Goal: Information Seeking & Learning: Learn about a topic

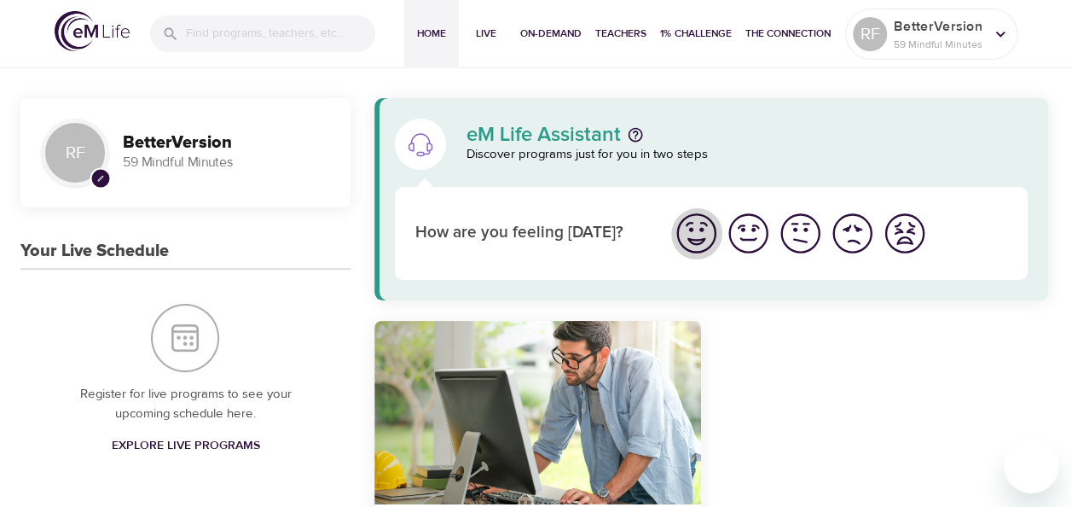
click at [693, 239] on img "I'm feeling great" at bounding box center [696, 233] width 47 height 47
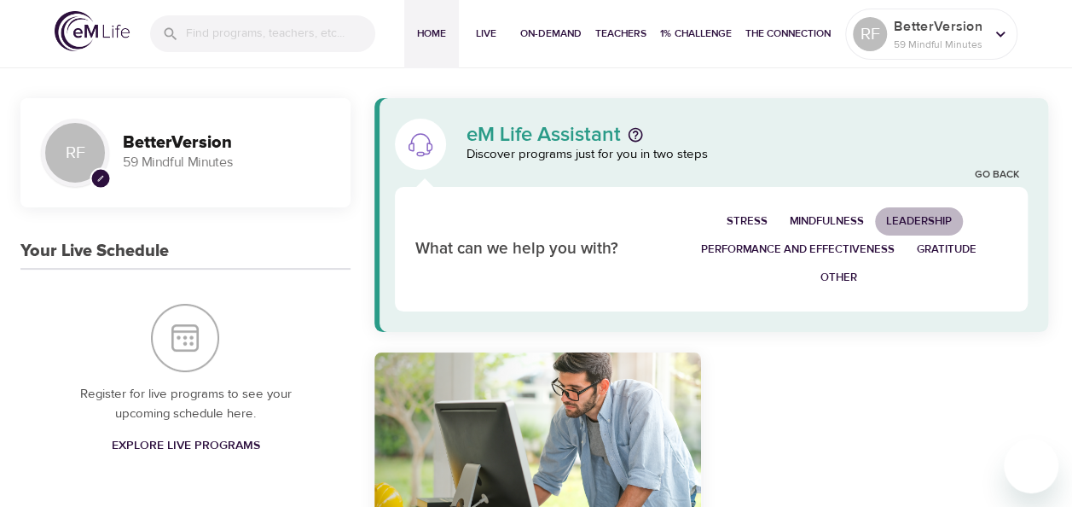
click at [915, 224] on span "Leadership" at bounding box center [919, 222] width 66 height 20
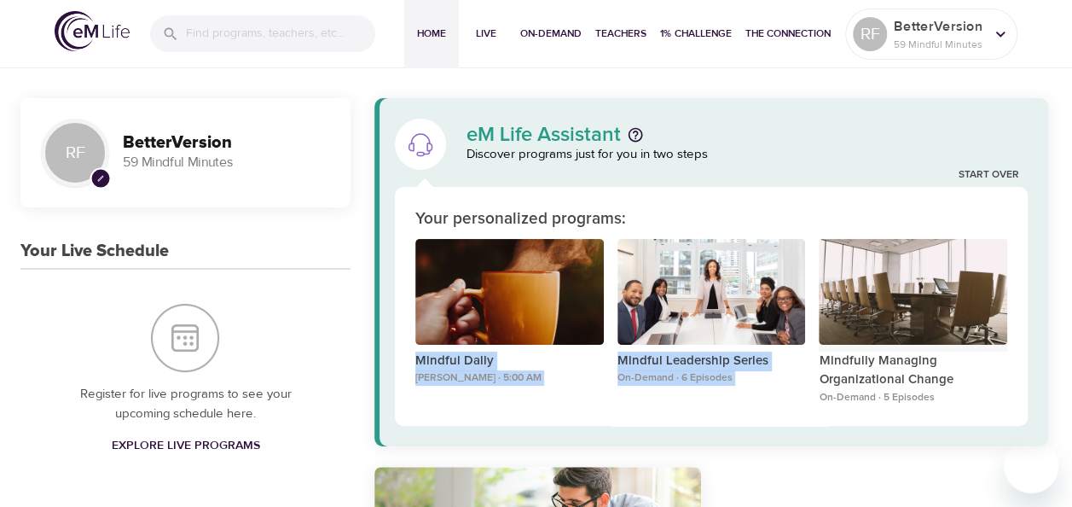
drag, startPoint x: 845, startPoint y: 215, endPoint x: 826, endPoint y: 296, distance: 83.2
click at [826, 296] on div "Your personalized programs: Mindful Daily [PERSON_NAME] · 5:00 AM Mindful Leade…" at bounding box center [711, 306] width 633 height 239
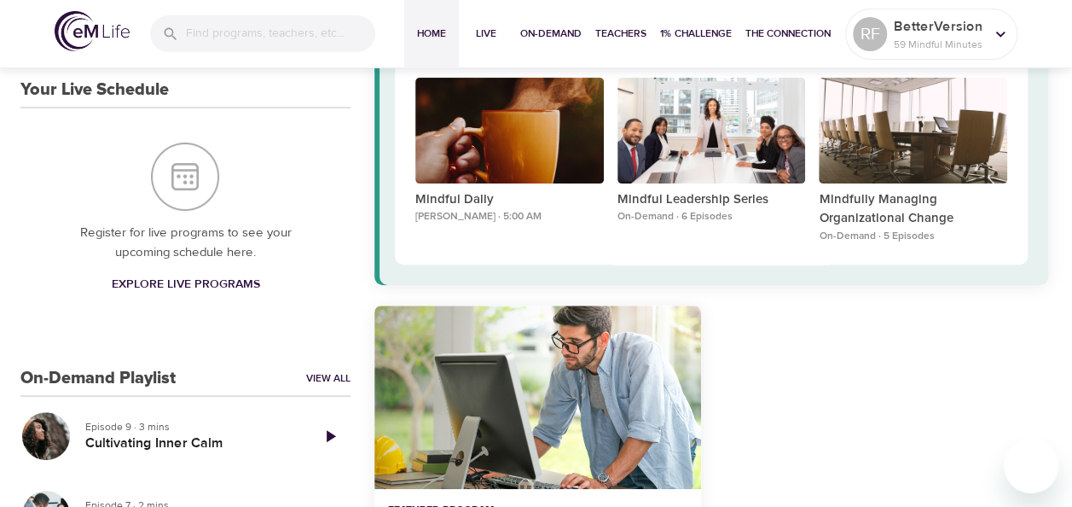
scroll to position [172, 0]
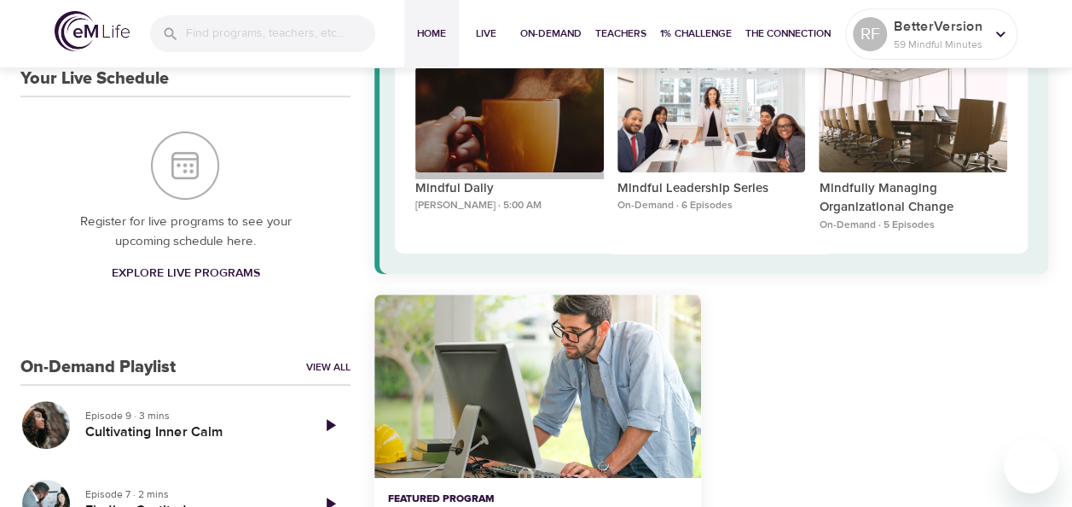
click at [491, 167] on div "Mindful Daily" at bounding box center [510, 120] width 189 height 106
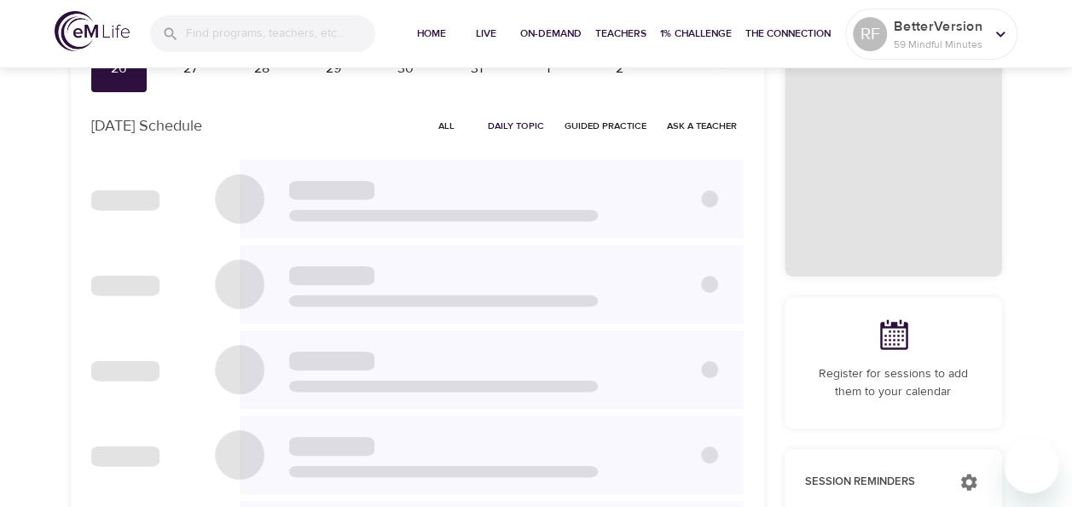
checkbox input "true"
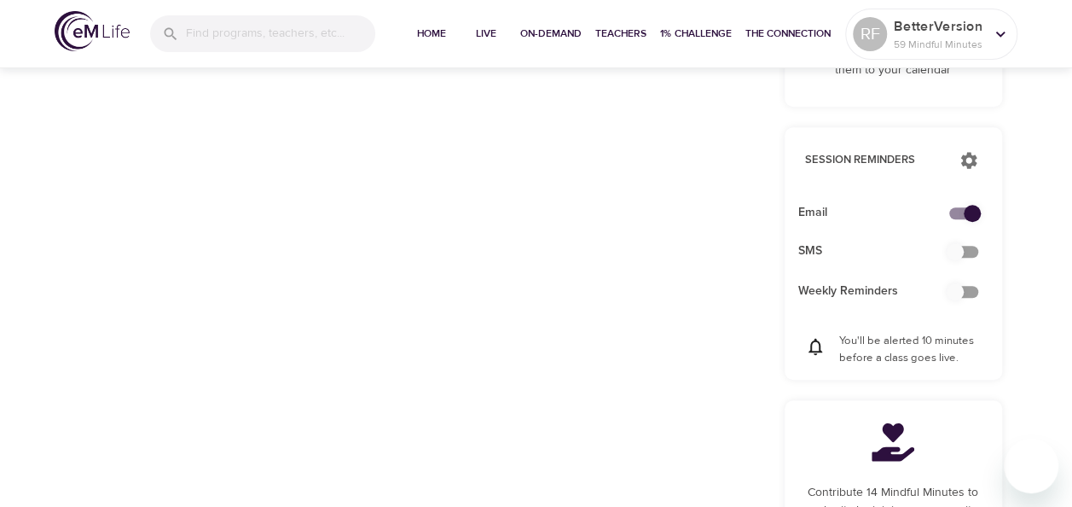
scroll to position [505, 0]
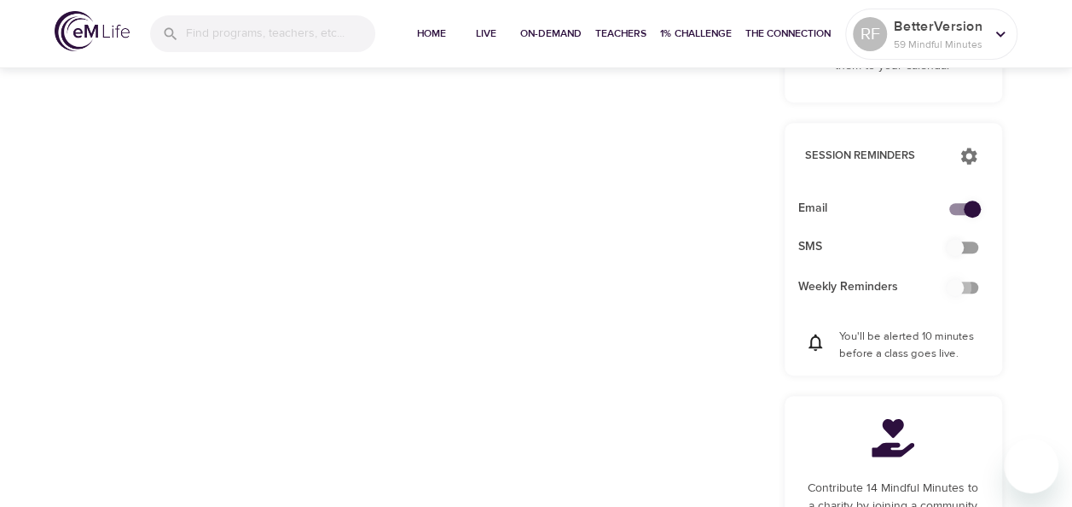
click at [960, 295] on input "checkbox" at bounding box center [955, 287] width 97 height 32
checkbox input "false"
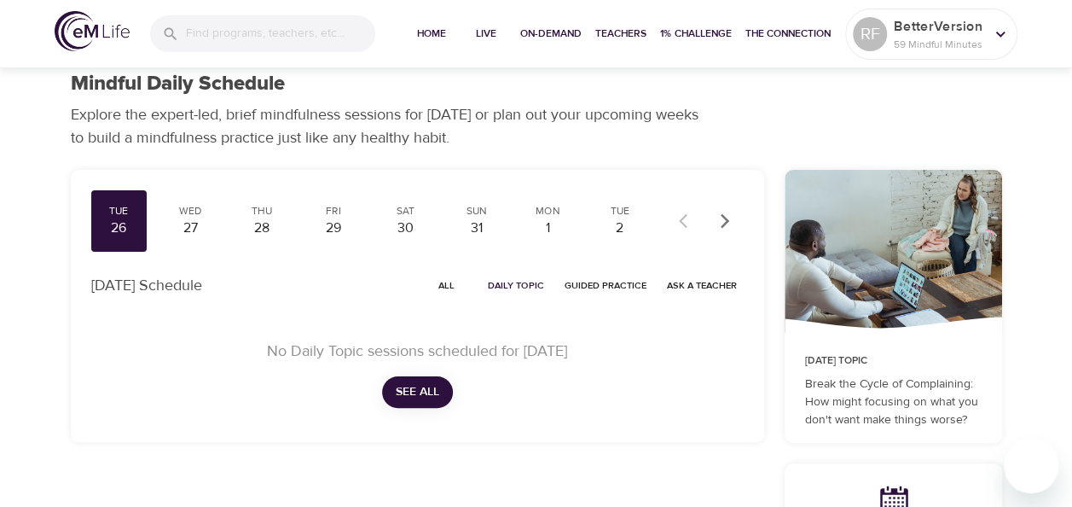
scroll to position [0, 0]
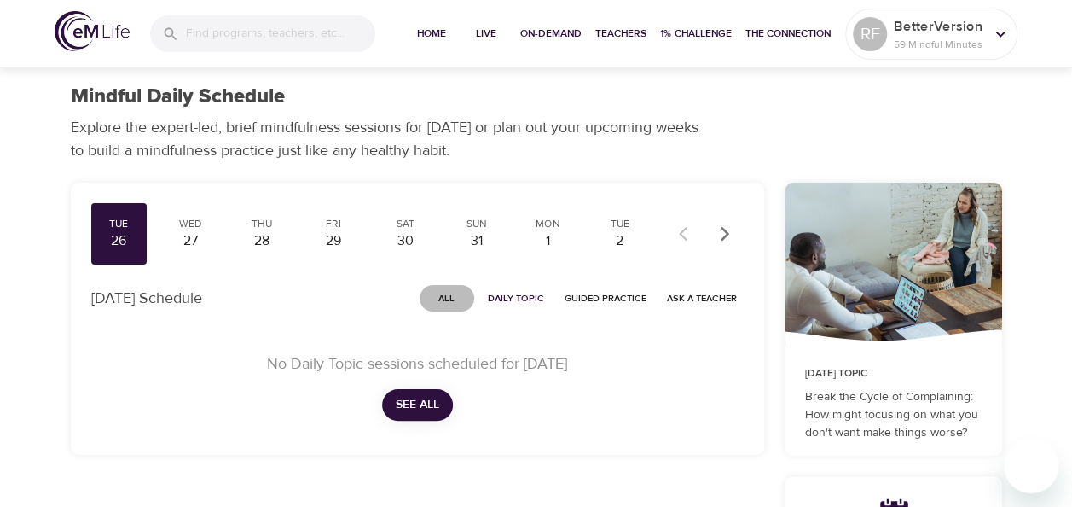
click at [449, 300] on span "All" at bounding box center [447, 298] width 41 height 16
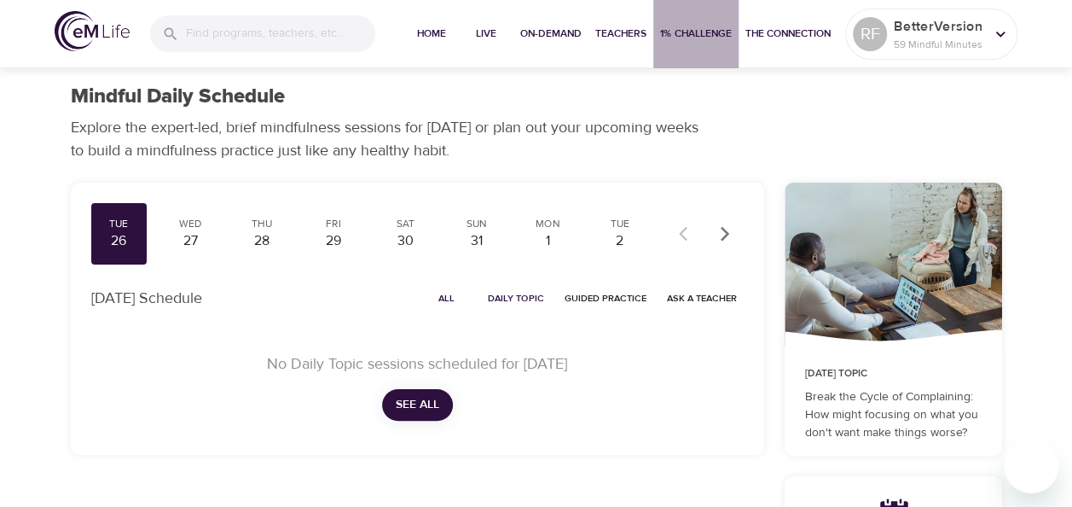
click at [716, 36] on span "1% Challenge" at bounding box center [696, 34] width 72 height 18
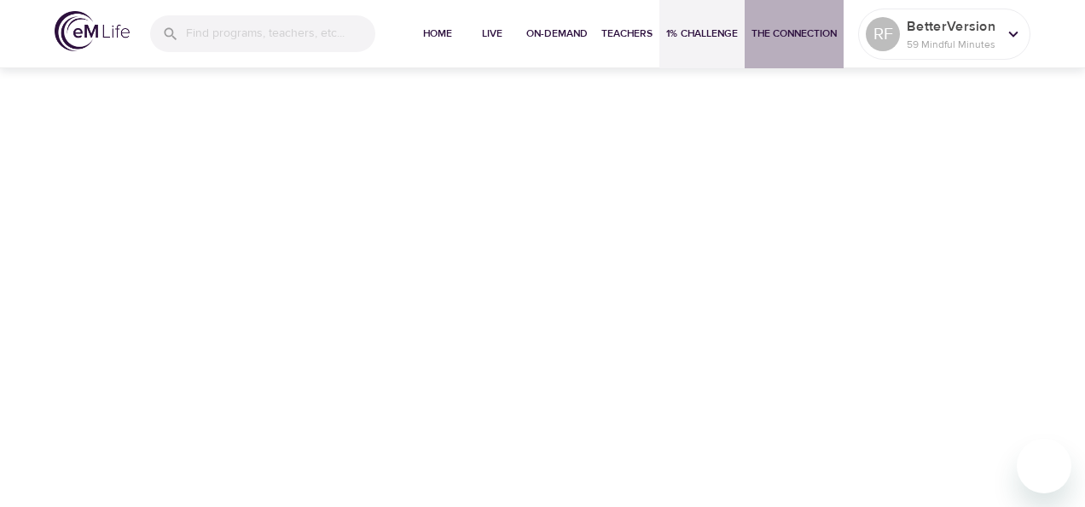
click at [802, 32] on span "The Connection" at bounding box center [794, 34] width 85 height 18
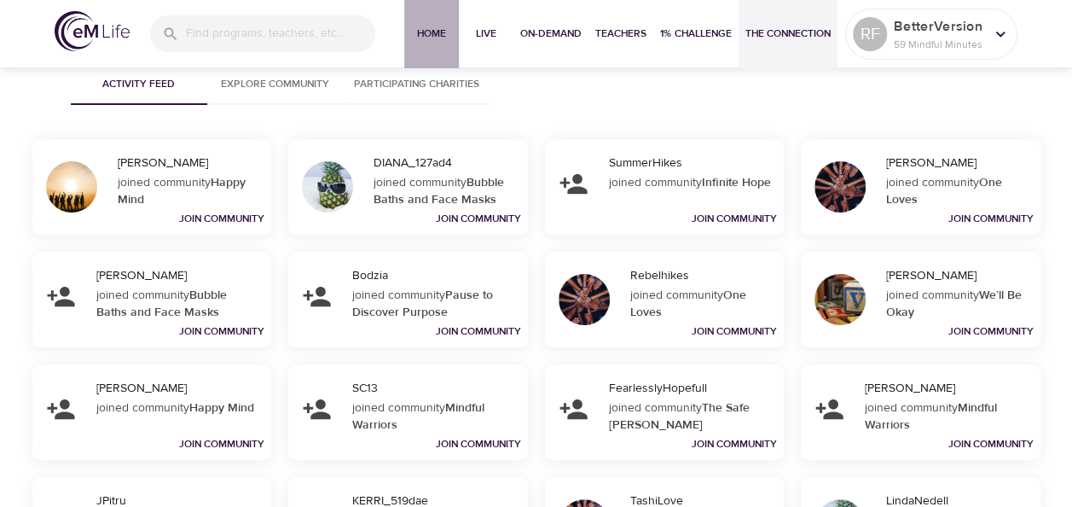
click at [428, 39] on span "Home" at bounding box center [431, 34] width 41 height 18
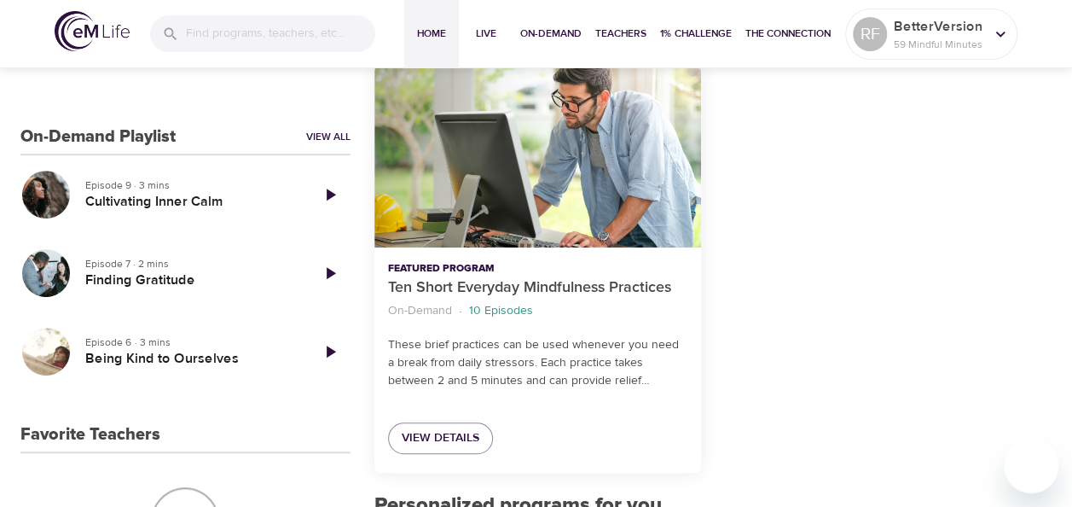
scroll to position [403, 0]
